Goal: Browse casually

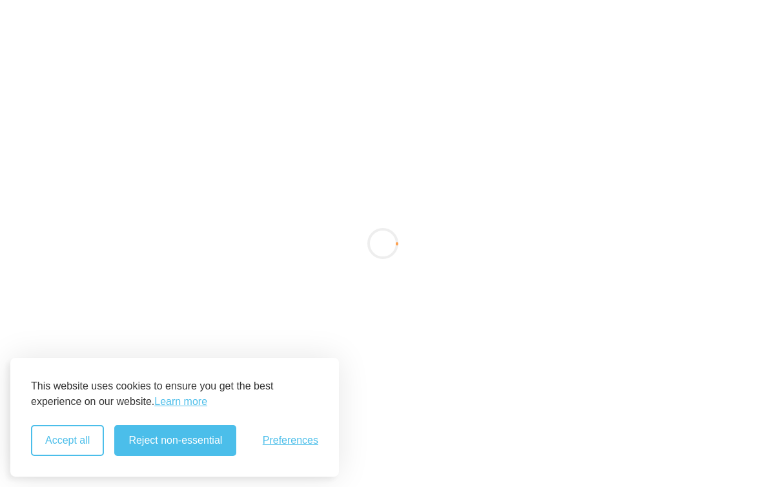
click at [80, 438] on button "Accept all" at bounding box center [67, 440] width 73 height 31
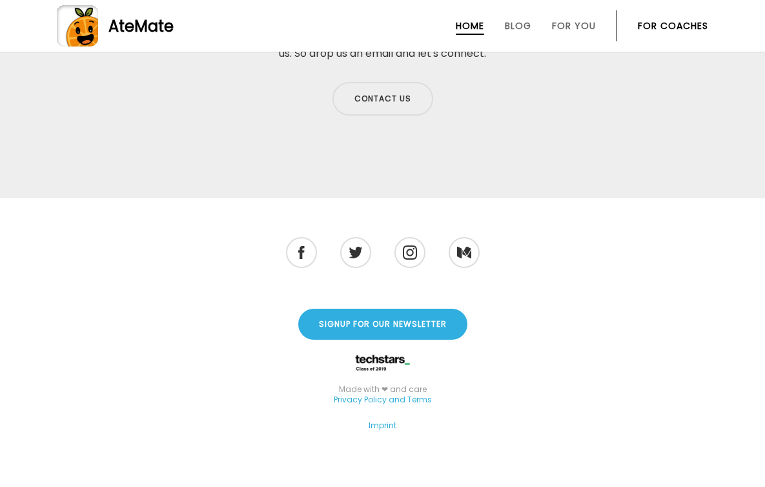
scroll to position [4105, 0]
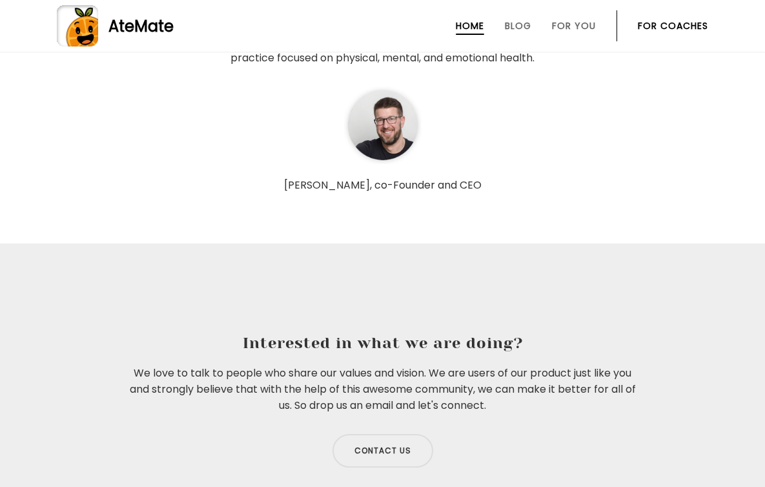
scroll to position [4105, 0]
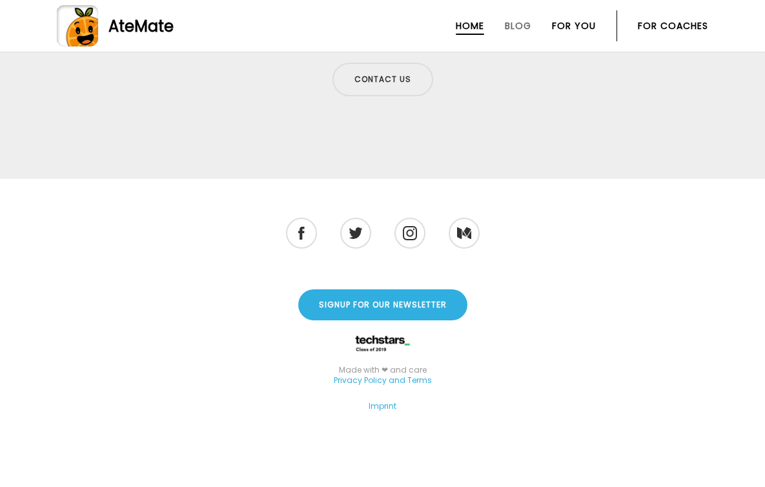
click at [576, 28] on link "For You" at bounding box center [574, 26] width 44 height 10
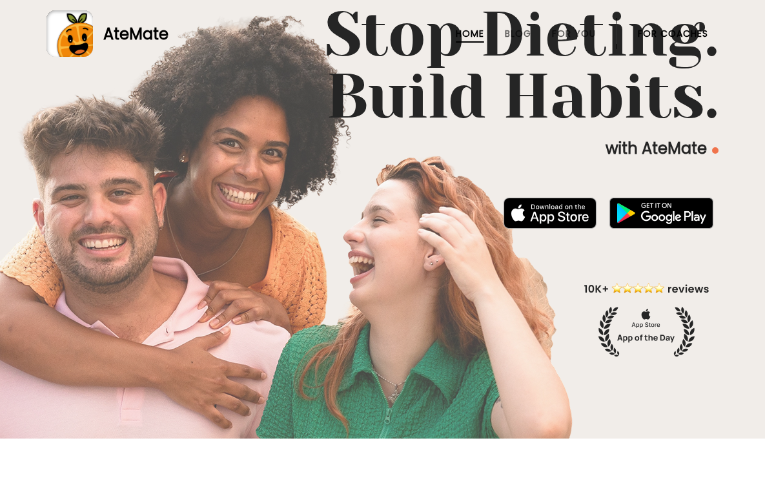
scroll to position [0, 0]
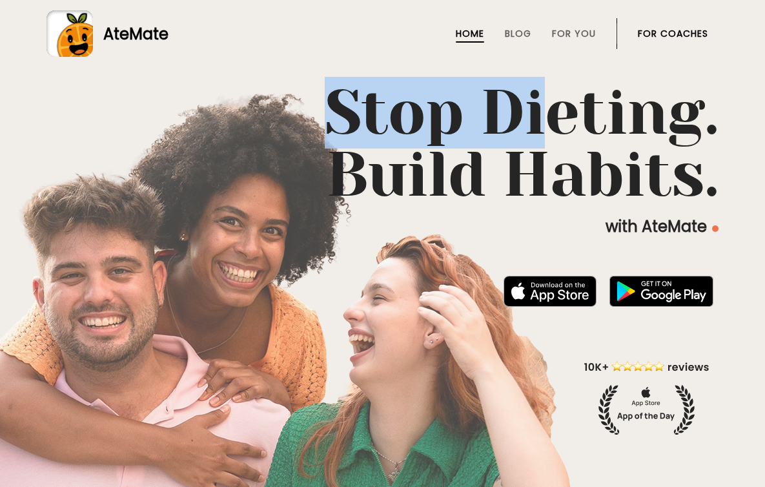
drag, startPoint x: 271, startPoint y: 116, endPoint x: 692, endPoint y: 141, distance: 421.6
click at [663, 118] on h1 "Stop Dieting. Build Habits." at bounding box center [382, 144] width 672 height 124
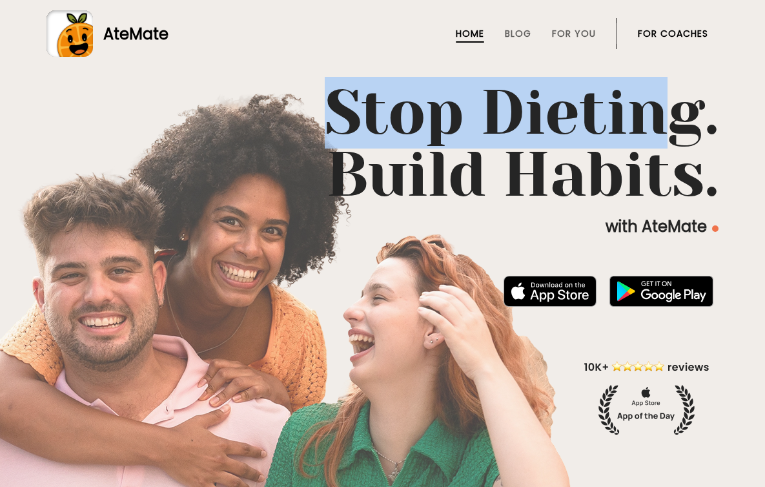
drag, startPoint x: 692, startPoint y: 141, endPoint x: 583, endPoint y: 167, distance: 111.6
